Goal: Navigation & Orientation: Find specific page/section

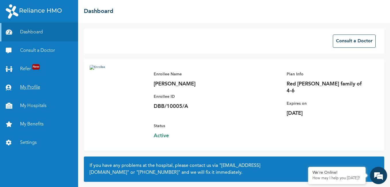
click at [32, 87] on link "My Profile" at bounding box center [39, 87] width 78 height 18
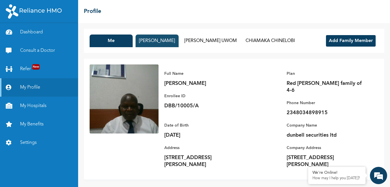
click at [147, 40] on button "[PERSON_NAME]" at bounding box center [157, 40] width 43 height 13
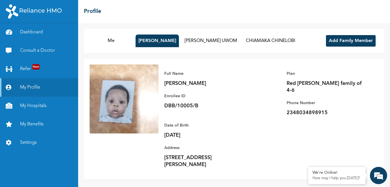
click at [271, 132] on div "Full Name [PERSON_NAME] Enrollee ID DBB/10005/B Plan Red [PERSON_NAME] family o…" at bounding box center [269, 118] width 220 height 109
click at [221, 124] on div "Date of Birth [DEMOGRAPHIC_DATA]" at bounding box center [204, 130] width 80 height 17
click at [187, 122] on div "Date of Birth [DEMOGRAPHIC_DATA]" at bounding box center [204, 130] width 80 height 17
click at [204, 79] on div "Full Name [PERSON_NAME]" at bounding box center [204, 78] width 80 height 17
click at [207, 99] on p "Enrollee ID" at bounding box center [204, 95] width 80 height 7
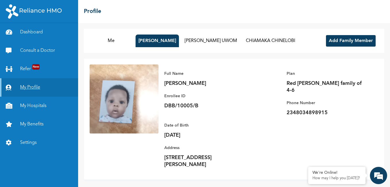
click at [36, 88] on link "My Profile" at bounding box center [39, 87] width 78 height 18
click at [103, 164] on div "Full Name [PERSON_NAME] Enrollee ID DBB/10005/B Plan Red [PERSON_NAME] family o…" at bounding box center [234, 119] width 300 height 121
click at [183, 162] on div "Full Name [PERSON_NAME] Enrollee ID DBB/10005/B Plan Red [PERSON_NAME] family o…" at bounding box center [269, 118] width 220 height 109
click at [187, 94] on p "Enrollee ID" at bounding box center [204, 95] width 80 height 7
click at [240, 65] on div "Full Name [PERSON_NAME] Enrollee ID DBB/10005/B" at bounding box center [204, 90] width 80 height 52
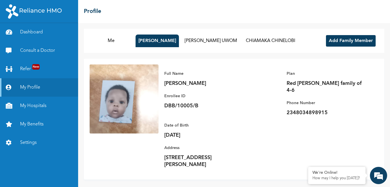
click at [302, 113] on div "Full Name [PERSON_NAME] Enrollee ID DBB/10005/B Plan Red [PERSON_NAME] family o…" at bounding box center [269, 118] width 220 height 109
click at [192, 122] on p "Date of Birth" at bounding box center [204, 125] width 80 height 7
click at [34, 106] on link "My Hospitals" at bounding box center [39, 106] width 78 height 18
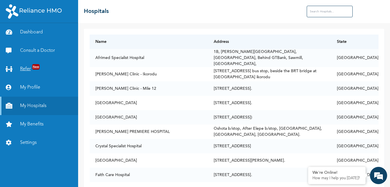
click at [29, 69] on link "Refer New" at bounding box center [39, 69] width 78 height 18
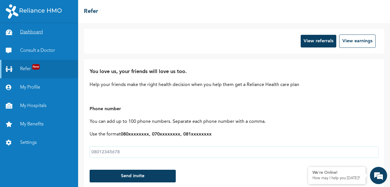
click at [29, 32] on link "Dashboard" at bounding box center [39, 32] width 78 height 18
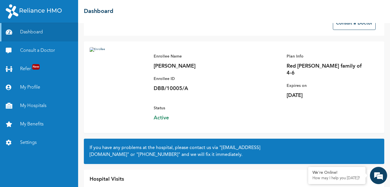
scroll to position [40, 0]
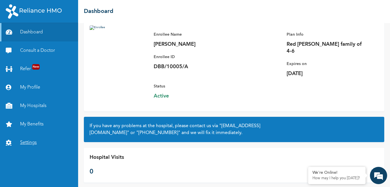
click at [26, 141] on link "Settings" at bounding box center [39, 142] width 78 height 18
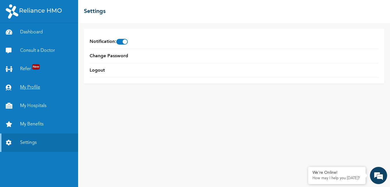
click at [35, 90] on link "My Profile" at bounding box center [39, 87] width 78 height 18
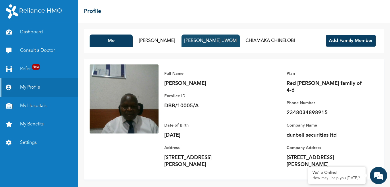
click at [200, 40] on button "[PERSON_NAME] UWOM" at bounding box center [211, 40] width 58 height 13
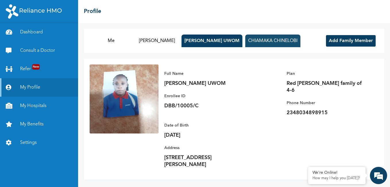
click at [255, 38] on button "CHIAMAKA CHINELOBI" at bounding box center [272, 40] width 55 height 13
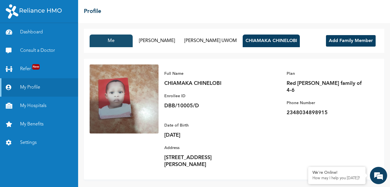
click at [113, 41] on button "Me" at bounding box center [111, 40] width 43 height 13
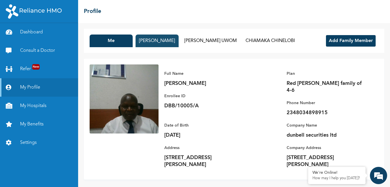
click at [151, 41] on button "[PERSON_NAME]" at bounding box center [157, 40] width 43 height 13
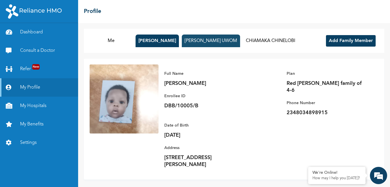
click at [203, 40] on button "[PERSON_NAME] UWOM" at bounding box center [211, 40] width 58 height 13
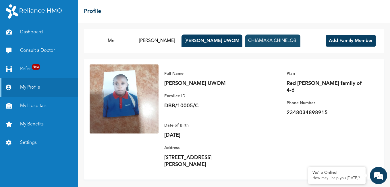
click at [250, 40] on button "CHIAMAKA CHINELOBI" at bounding box center [272, 40] width 55 height 13
